Goal: Task Accomplishment & Management: Manage account settings

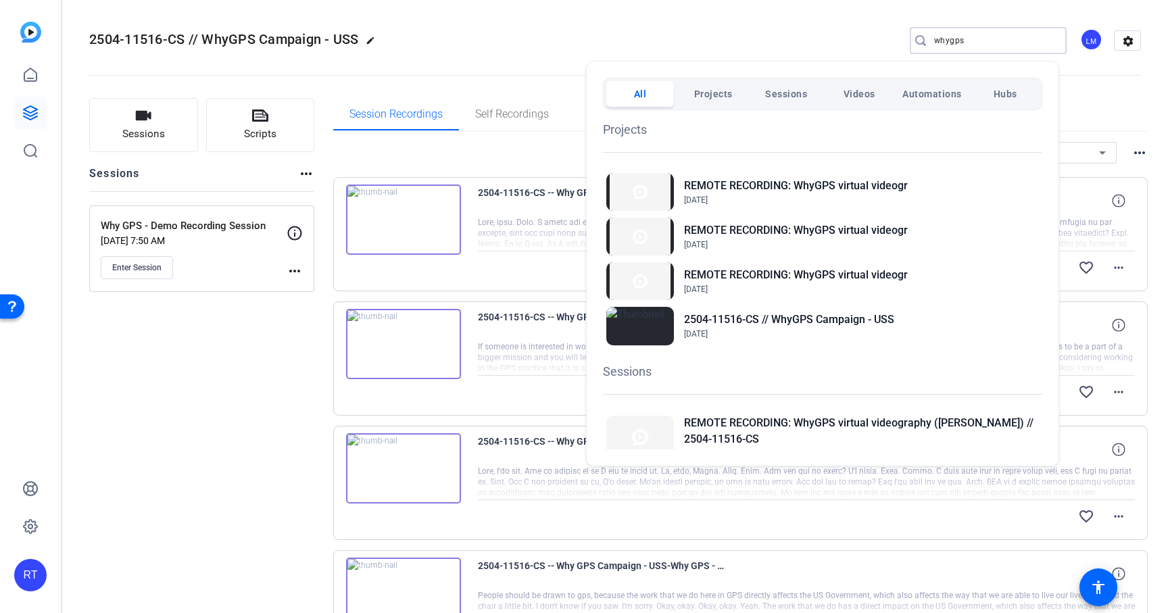
scroll to position [264, 0]
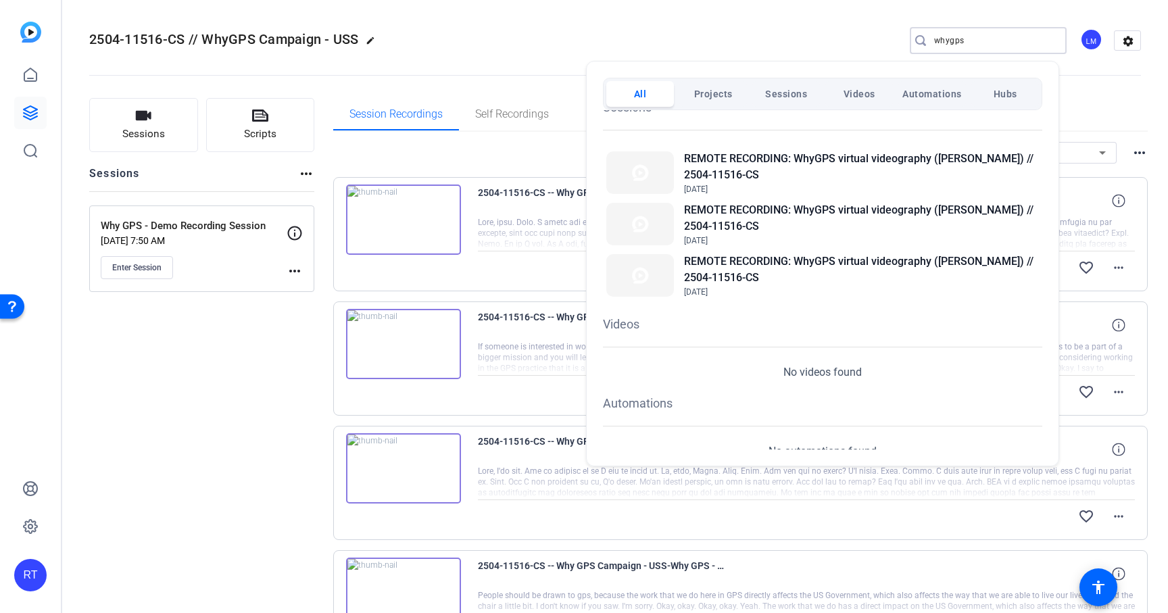
click at [30, 113] on div at bounding box center [584, 306] width 1168 height 613
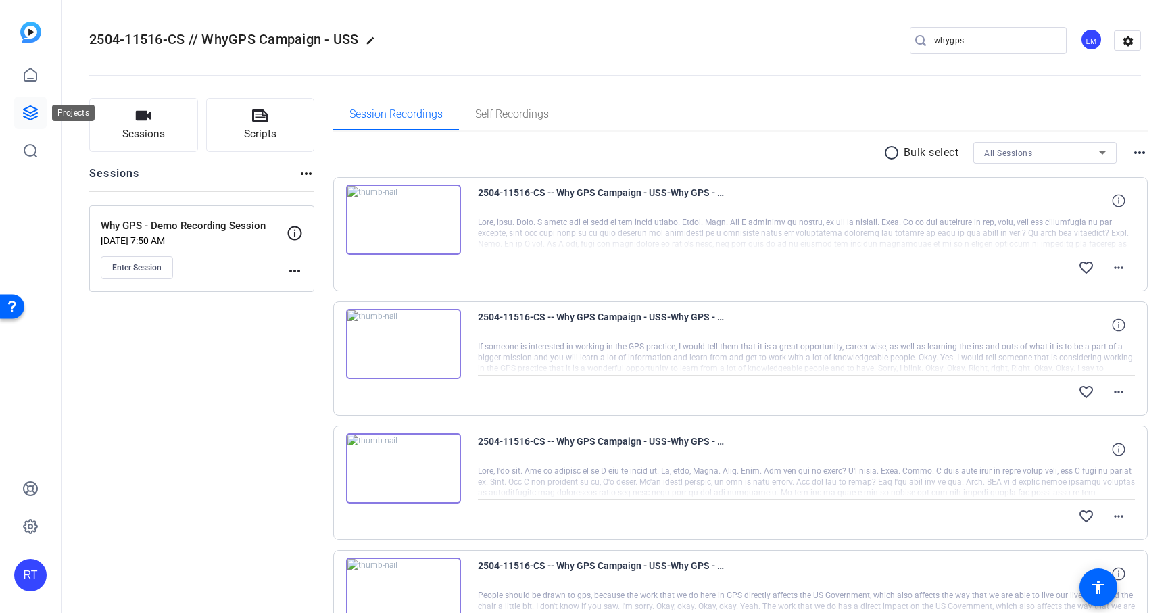
click at [30, 113] on icon at bounding box center [31, 113] width 14 height 14
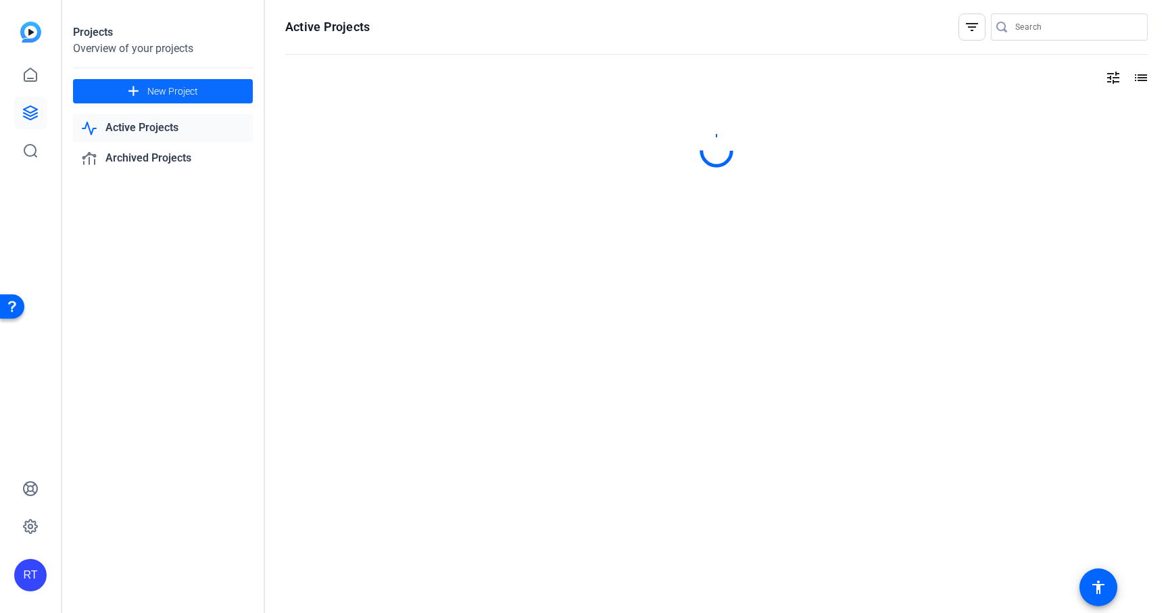
click at [149, 91] on span "New Project" at bounding box center [172, 92] width 51 height 14
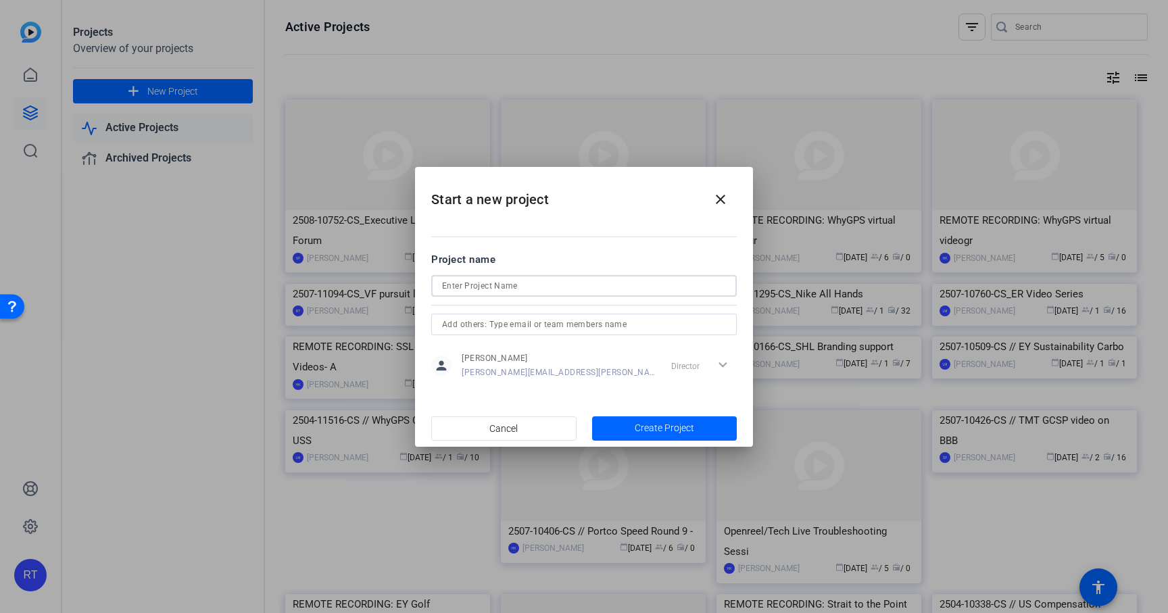
click at [481, 281] on input at bounding box center [584, 286] width 284 height 16
paste input "2508-11168-CS"
click at [594, 290] on input "2508-11168-CS_Dan Moodie virtual portait" at bounding box center [584, 286] width 284 height 16
type input "2508-11168-CS_Dan Moodie virtual portrait"
click at [661, 424] on span "Create Project" at bounding box center [664, 428] width 59 height 14
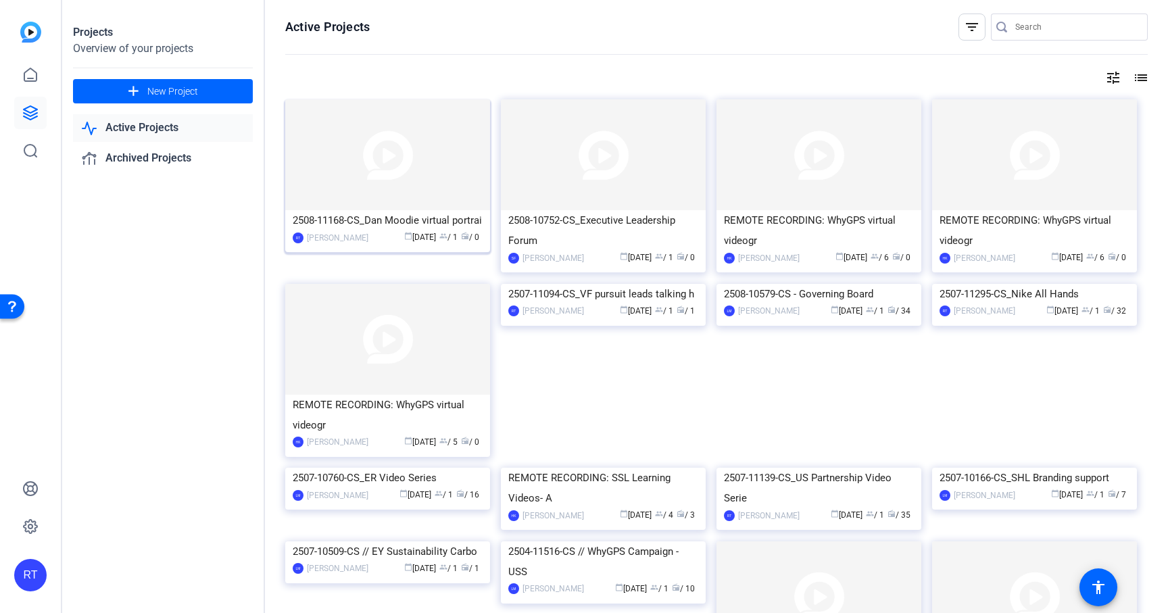
click at [361, 221] on div "2508-11168-CS_Dan Moodie virtual portrai" at bounding box center [388, 220] width 190 height 20
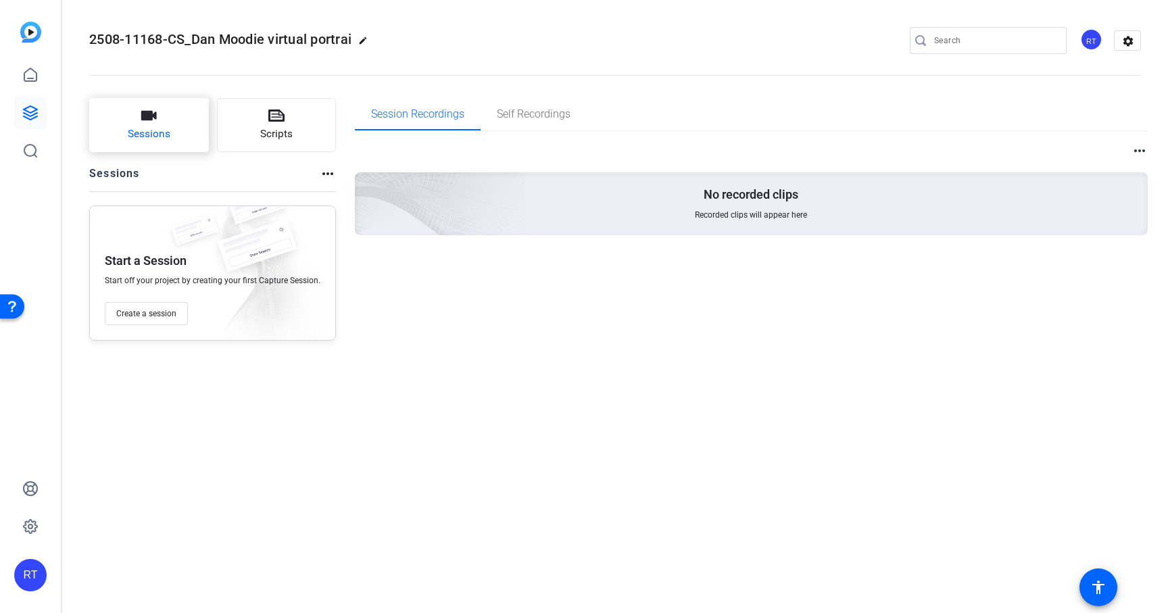
click at [160, 109] on button "Sessions" at bounding box center [149, 125] width 120 height 54
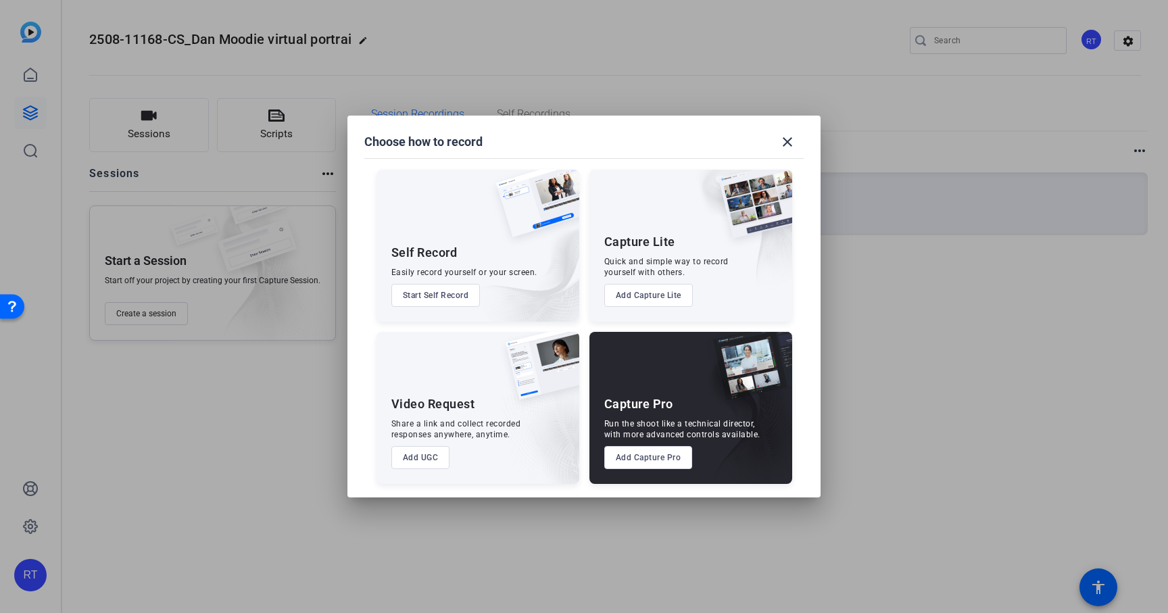
click at [649, 454] on button "Add Capture Pro" at bounding box center [648, 457] width 89 height 23
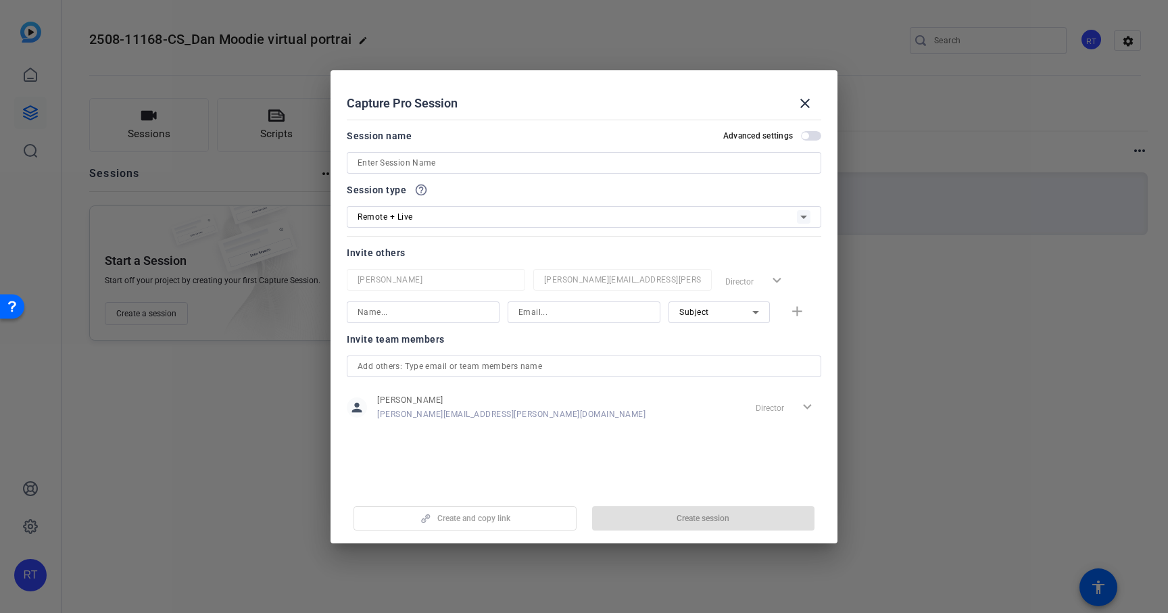
click at [444, 218] on div "Remote + Live" at bounding box center [577, 216] width 439 height 17
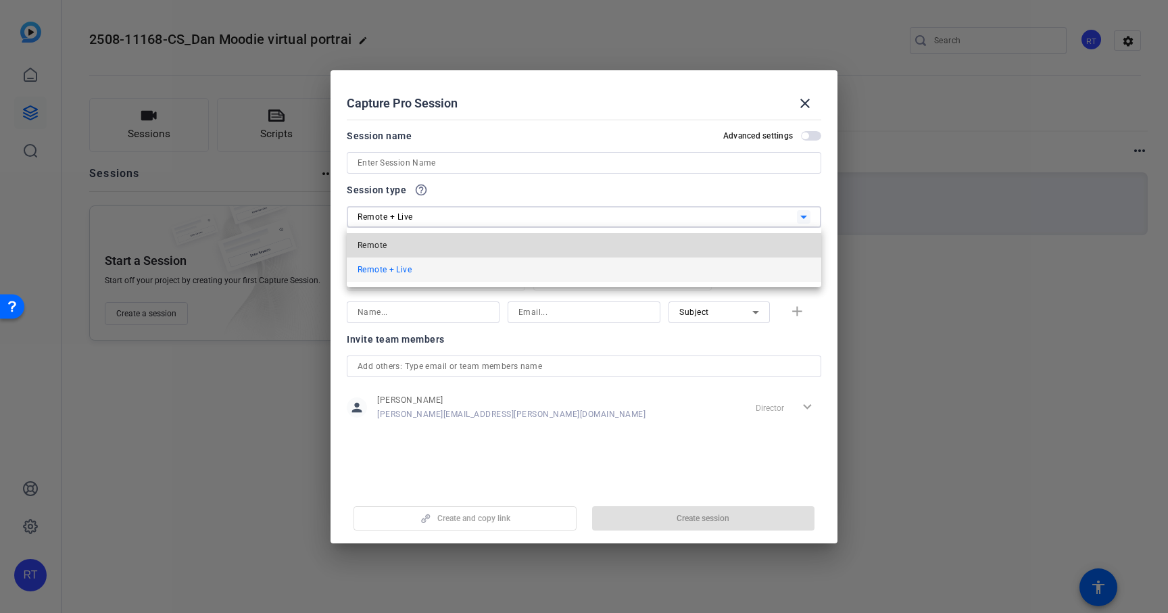
click at [430, 239] on mat-option "Remote" at bounding box center [584, 245] width 475 height 24
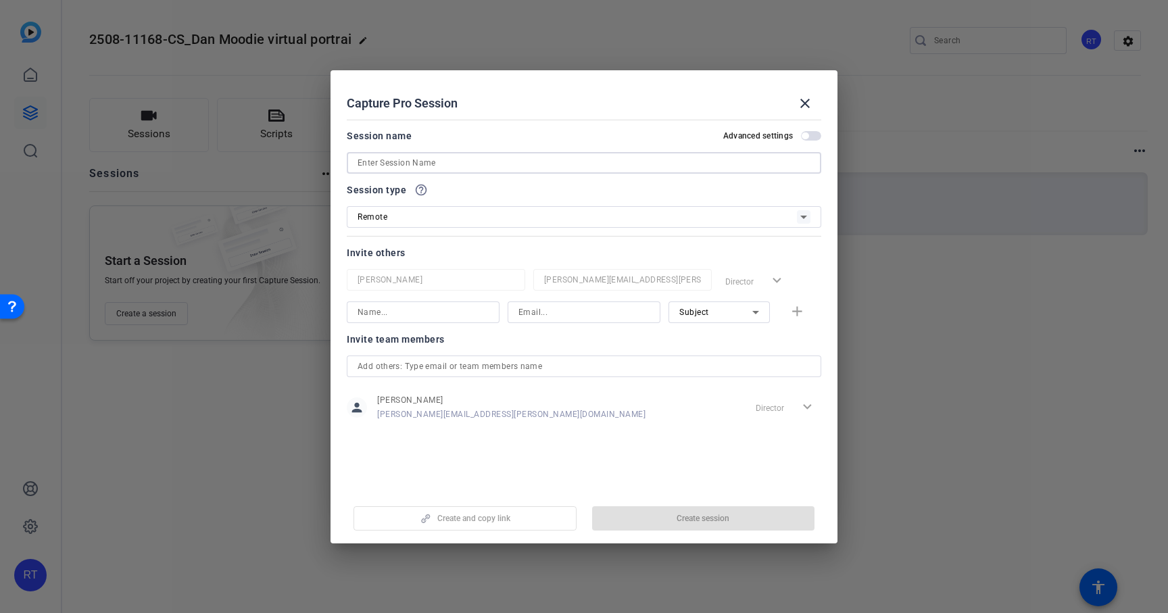
click at [406, 168] on input at bounding box center [584, 163] width 453 height 16
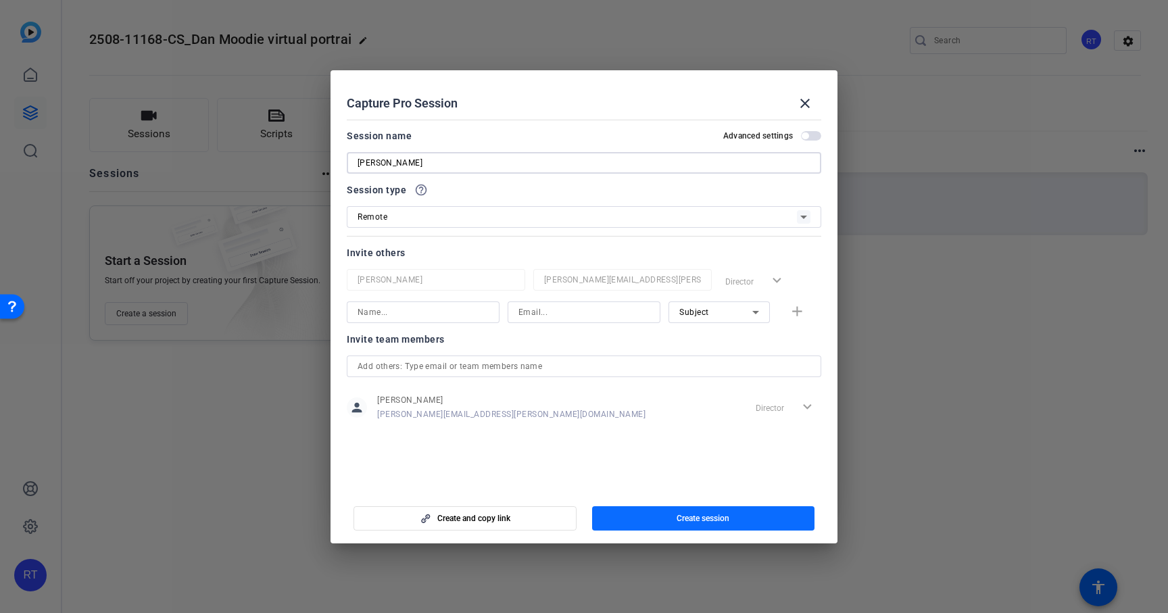
type input "[PERSON_NAME]"
click at [681, 520] on span "Create session" at bounding box center [703, 518] width 53 height 11
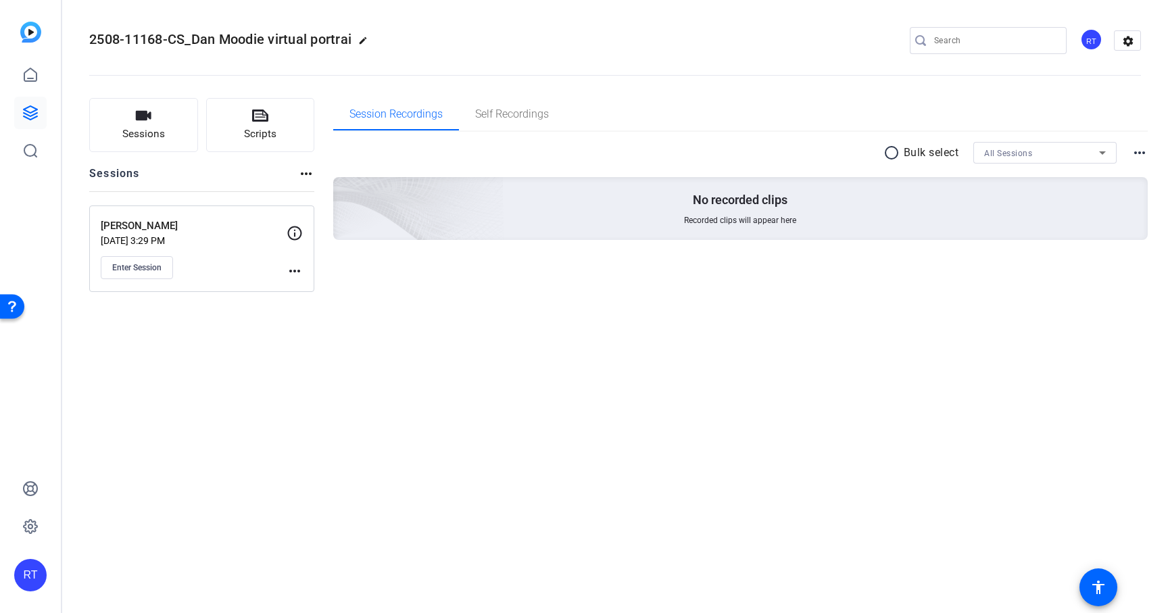
click at [366, 44] on mat-icon "edit" at bounding box center [366, 44] width 16 height 16
click at [159, 39] on input "2508-11168-CS_Dan Moodie virtual portrai" at bounding box center [144, 40] width 89 height 16
drag, startPoint x: 159, startPoint y: 39, endPoint x: 327, endPoint y: 47, distance: 167.9
click at [329, 47] on div "2508-11168-CS_Dan Moodie virtual portrai check_circle clear RT settings" at bounding box center [615, 40] width 1052 height 20
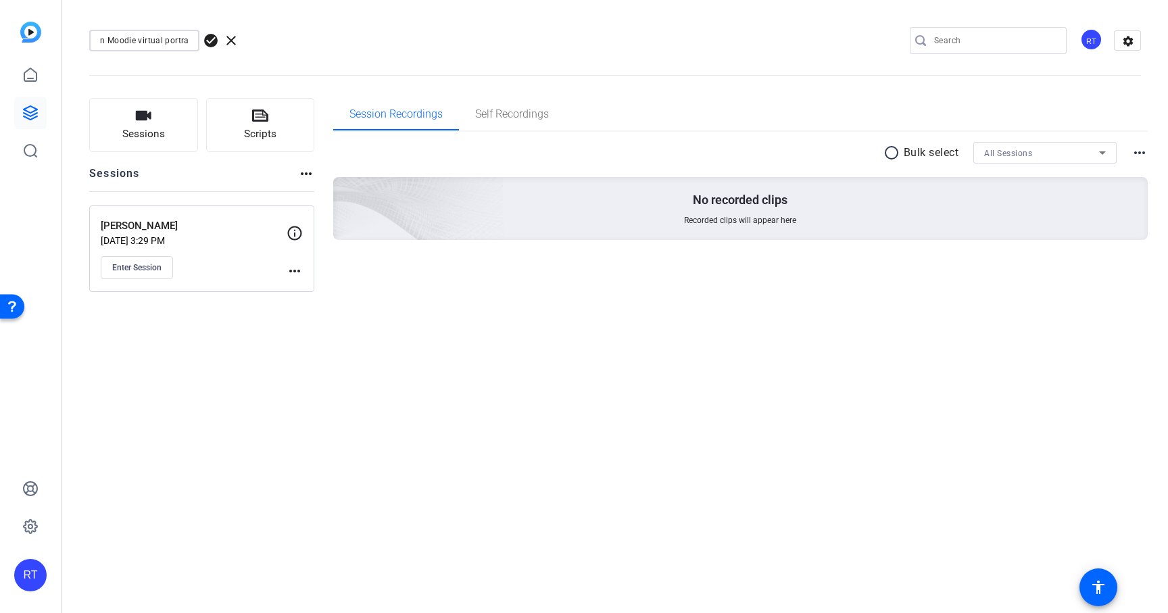
click at [188, 36] on div "2508-11168-CS_Dan Moodie virtual portrai" at bounding box center [144, 41] width 110 height 22
click at [182, 33] on input "2508-11168-CS_Dan Moodie virtual portrai" at bounding box center [144, 40] width 89 height 16
type input "2508-11168-CS_Dan Moodie virtual portrait"
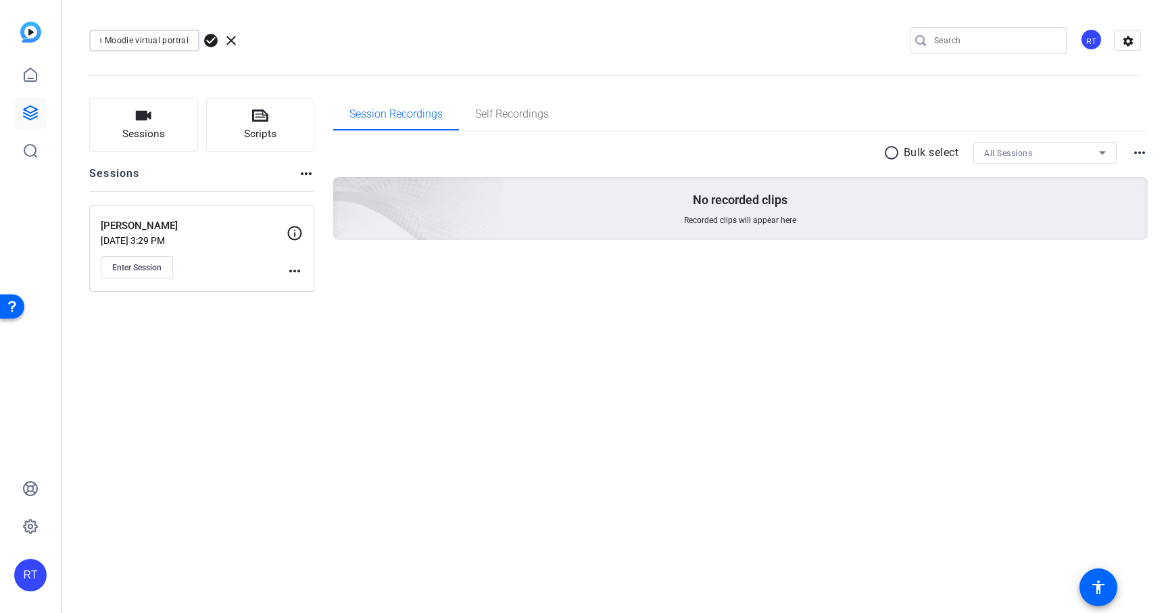
scroll to position [0, 0]
click at [211, 38] on span "check_circle" at bounding box center [211, 40] width 16 height 16
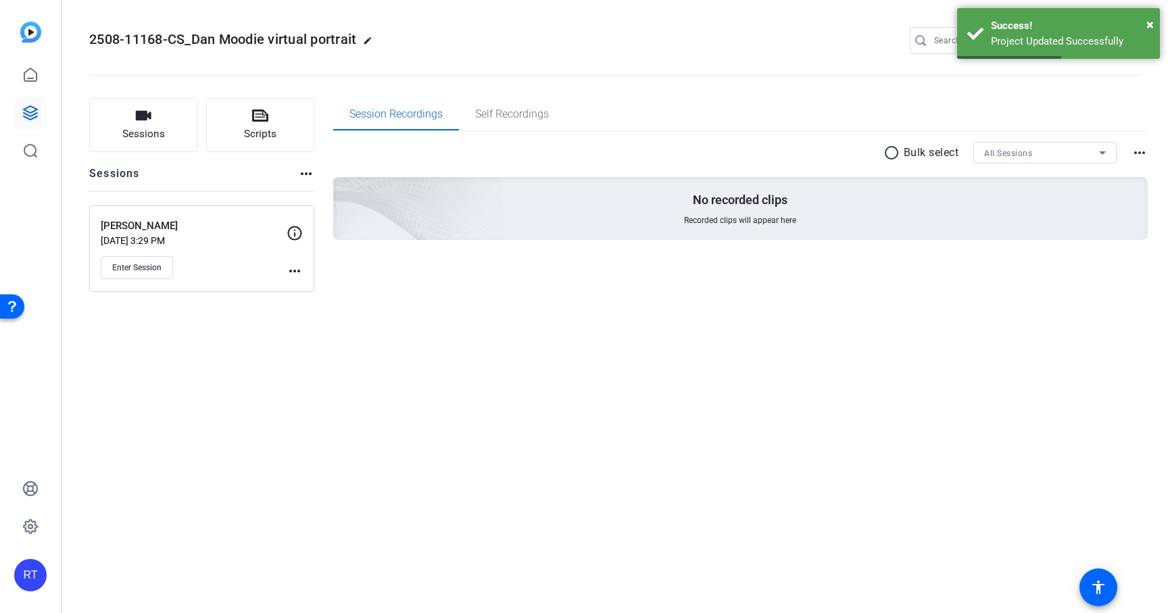
click at [290, 272] on mat-icon "more_horiz" at bounding box center [295, 271] width 16 height 16
click at [314, 295] on span "Edit Session" at bounding box center [328, 291] width 62 height 16
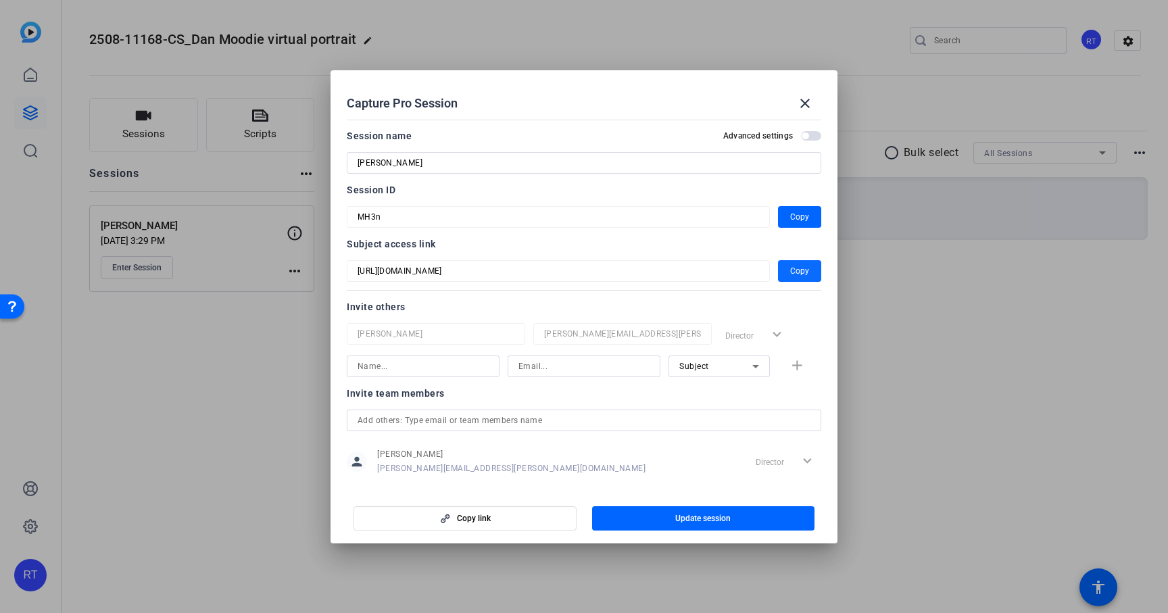
click at [805, 270] on span "Copy" at bounding box center [799, 271] width 19 height 16
click at [796, 218] on span "Copy" at bounding box center [799, 217] width 19 height 16
click at [807, 101] on mat-icon "close" at bounding box center [805, 103] width 16 height 16
